Goal: Task Accomplishment & Management: Use online tool/utility

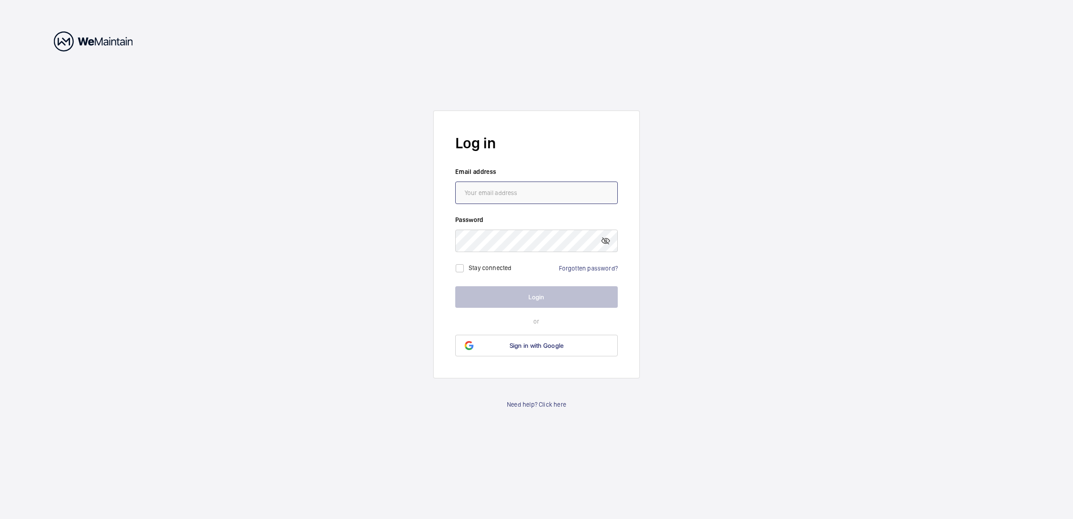
drag, startPoint x: 567, startPoint y: 188, endPoint x: 566, endPoint y: 198, distance: 10.8
click at [567, 188] on input "email" at bounding box center [536, 192] width 163 height 22
type input "[PERSON_NAME][EMAIL_ADDRESS][DOMAIN_NAME]"
click at [552, 286] on button "Login" at bounding box center [536, 297] width 163 height 22
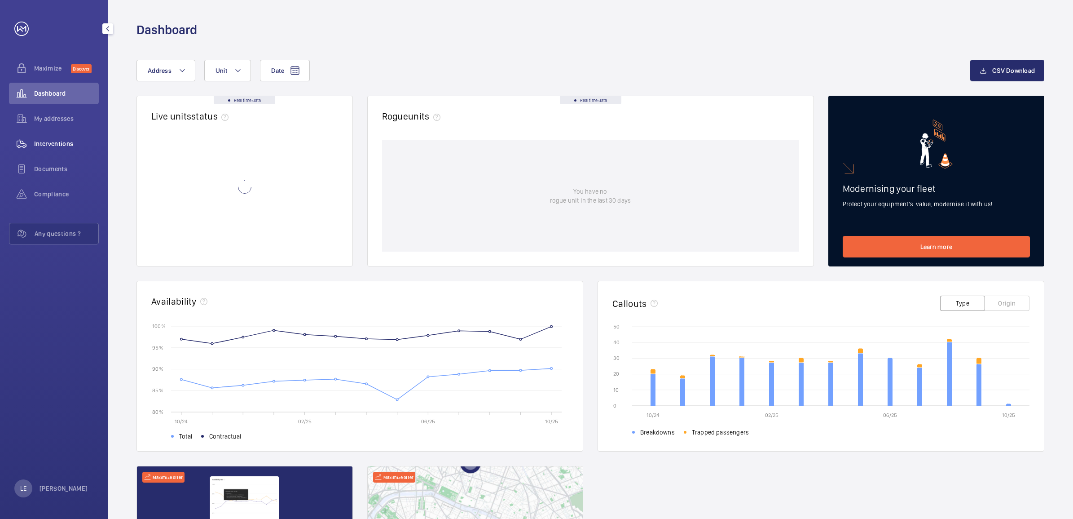
click at [52, 142] on span "Interventions" at bounding box center [66, 143] width 65 height 9
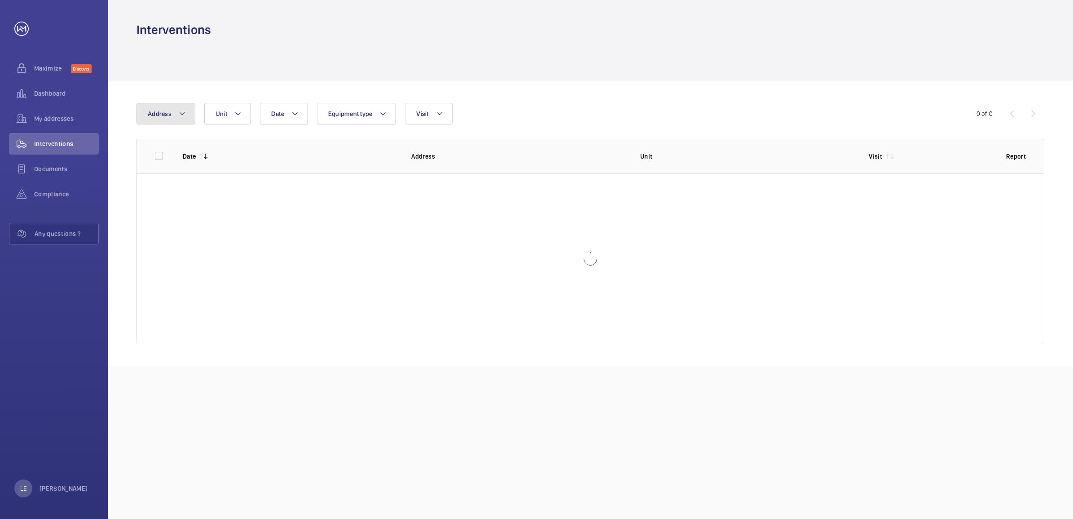
click at [165, 115] on span "Address" at bounding box center [160, 113] width 24 height 7
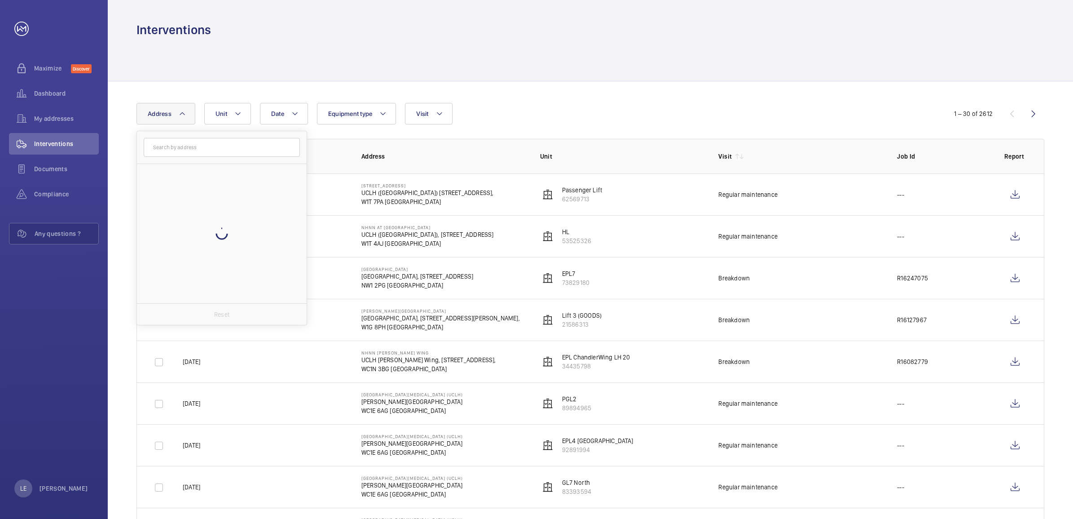
click at [203, 154] on input "text" at bounding box center [222, 147] width 156 height 19
type input "mac"
click at [232, 169] on label "[PERSON_NAME][GEOGRAPHIC_DATA][MEDICAL_DATA] ([GEOGRAPHIC_DATA]) - [PERSON_NAME…" at bounding box center [215, 175] width 156 height 22
click at [159, 169] on input "[PERSON_NAME][GEOGRAPHIC_DATA][MEDICAL_DATA] ([GEOGRAPHIC_DATA]) - [PERSON_NAME…" at bounding box center [150, 175] width 18 height 18
checkbox input "true"
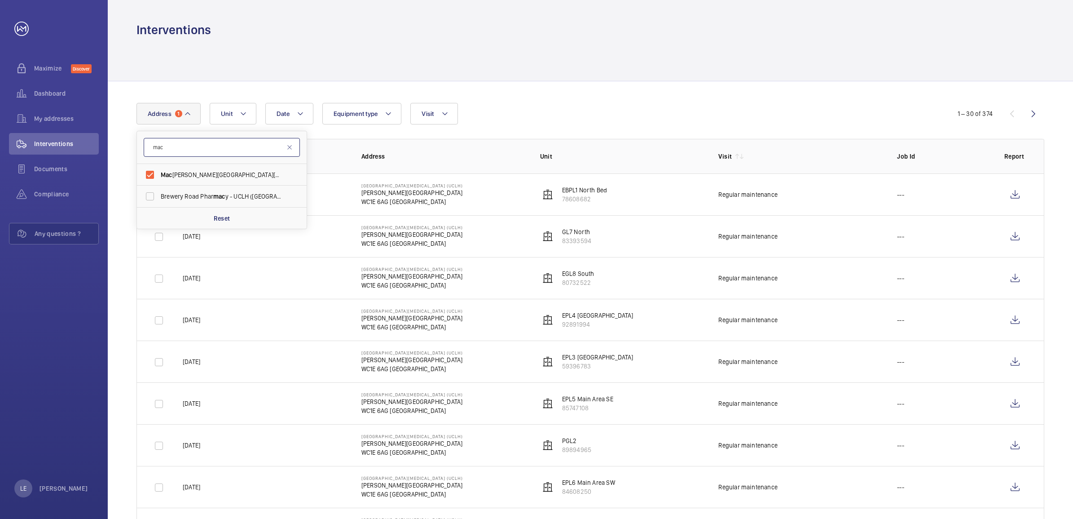
click at [234, 149] on input "mac" at bounding box center [222, 147] width 156 height 19
type input "m"
type input "[PERSON_NAME]"
click at [241, 176] on span "[PERSON_NAME] al [GEOGRAPHIC_DATA] for Integrated Medicine ([GEOGRAPHIC_DATA]) …" at bounding box center [222, 174] width 123 height 9
click at [159, 176] on input "[PERSON_NAME] al [GEOGRAPHIC_DATA] for Integrated Medicine ([GEOGRAPHIC_DATA]) …" at bounding box center [150, 175] width 18 height 18
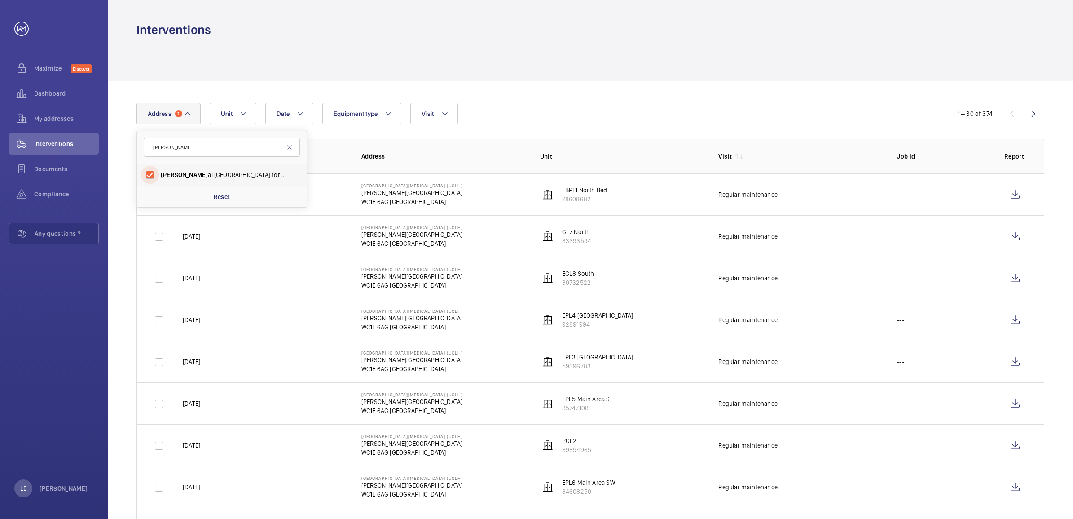
checkbox input "true"
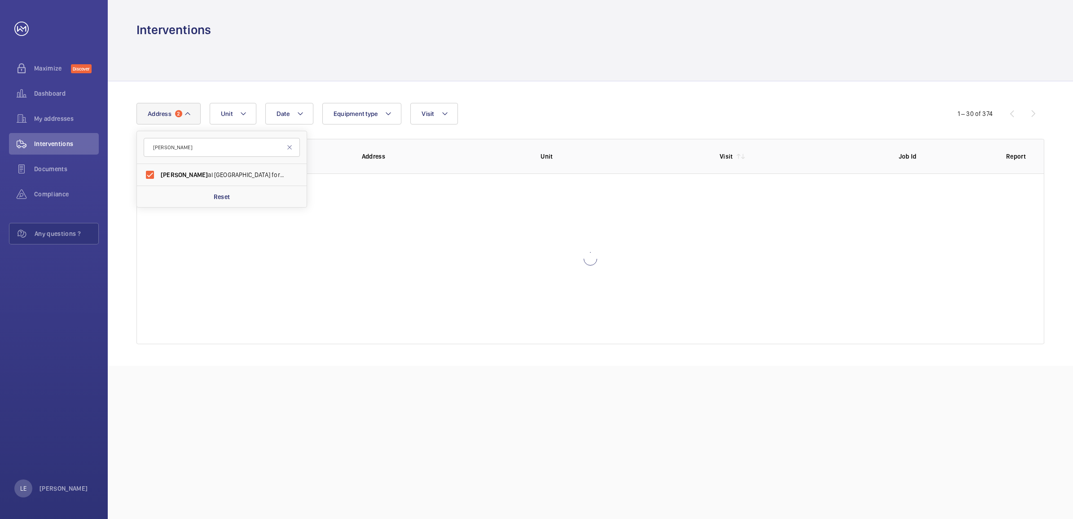
click at [629, 101] on div "Date Address [GEOGRAPHIC_DATA][PERSON_NAME] for Integrated Medicine ([GEOGRAPHI…" at bounding box center [590, 223] width 965 height 284
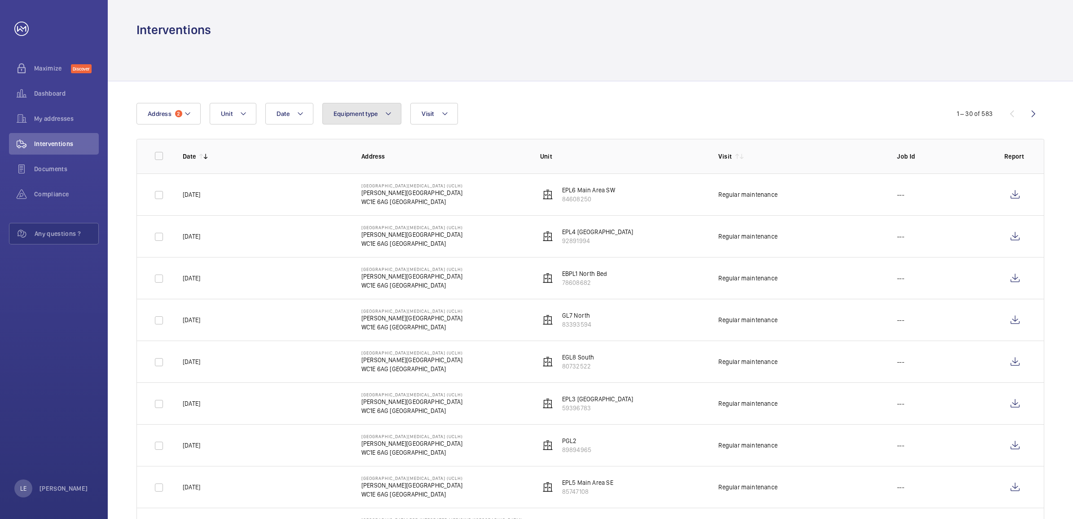
click at [360, 110] on span "Equipment type" at bounding box center [356, 113] width 44 height 7
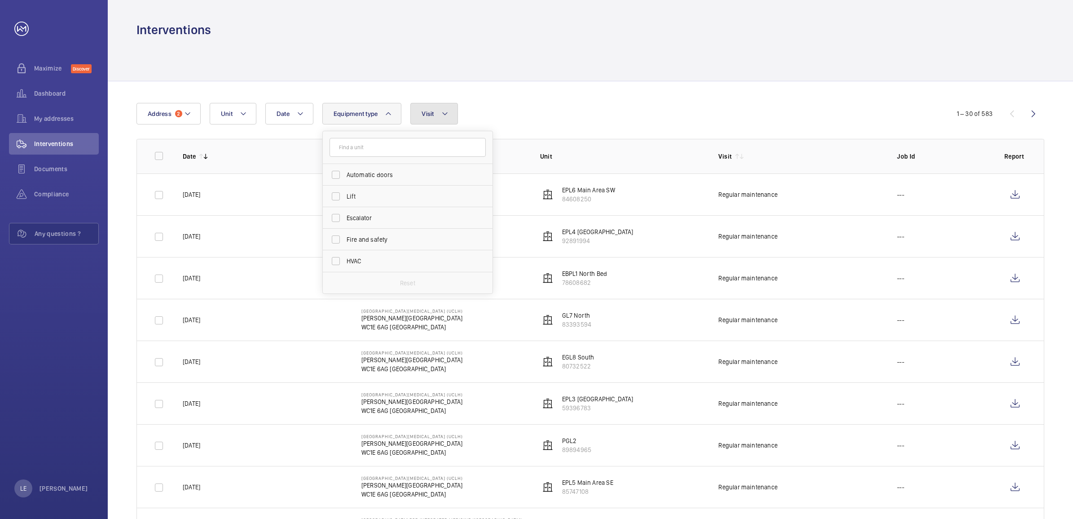
click at [421, 109] on button "Visit" at bounding box center [433, 114] width 47 height 22
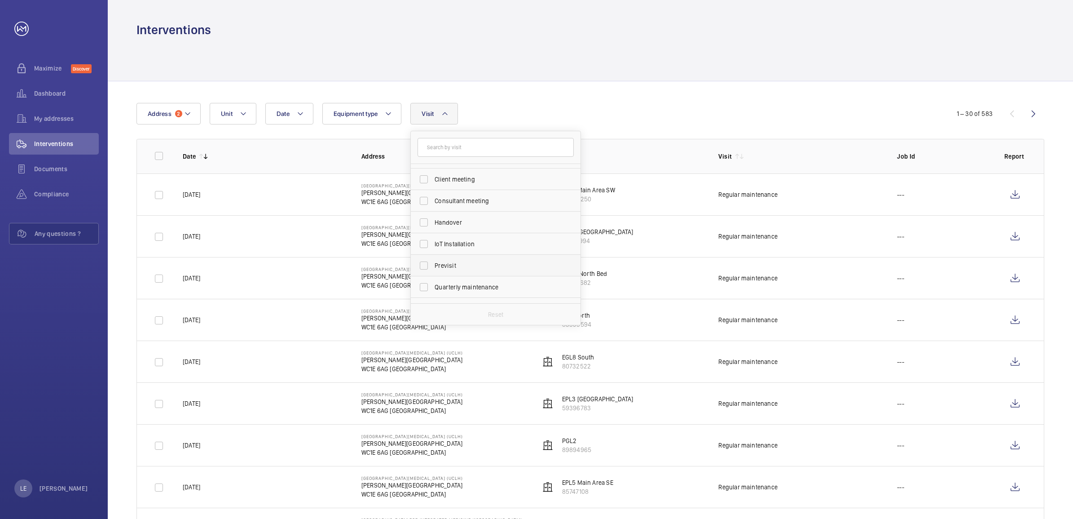
scroll to position [56, 0]
click at [470, 288] on span "Regular maintenance" at bounding box center [496, 290] width 123 height 9
click at [433, 288] on input "Regular maintenance" at bounding box center [424, 291] width 18 height 18
checkbox input "true"
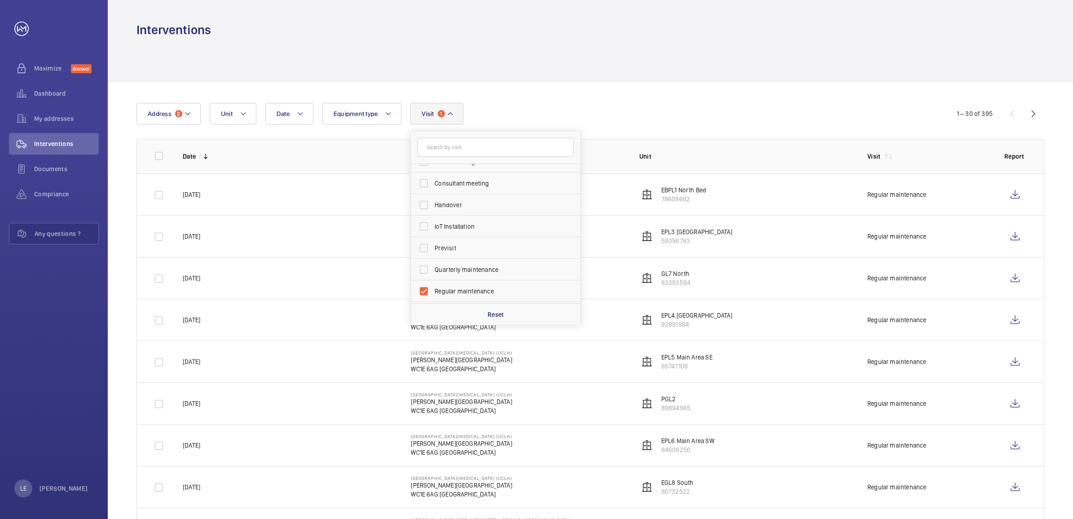
click at [678, 143] on th "Unit" at bounding box center [739, 156] width 228 height 35
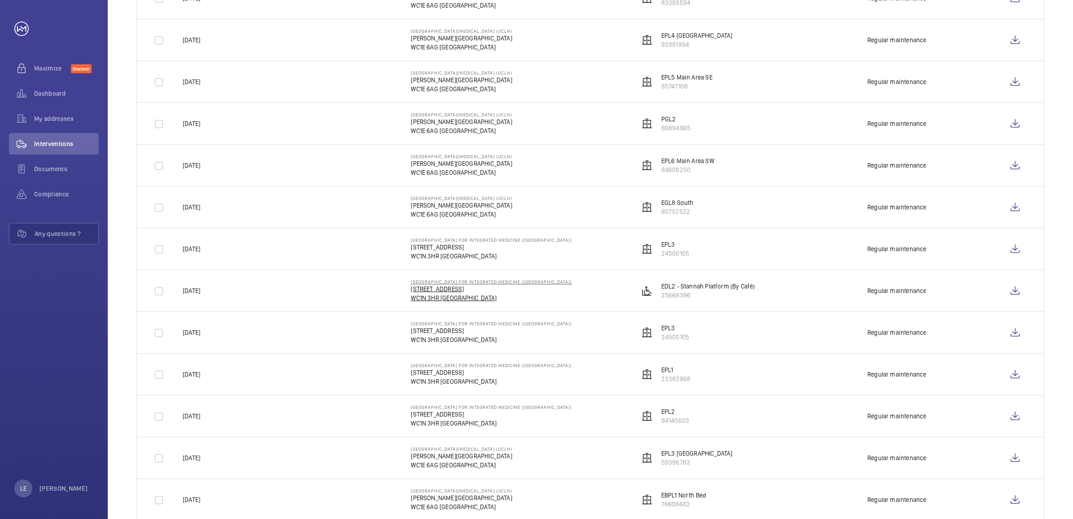
scroll to position [281, 0]
